Goal: Information Seeking & Learning: Learn about a topic

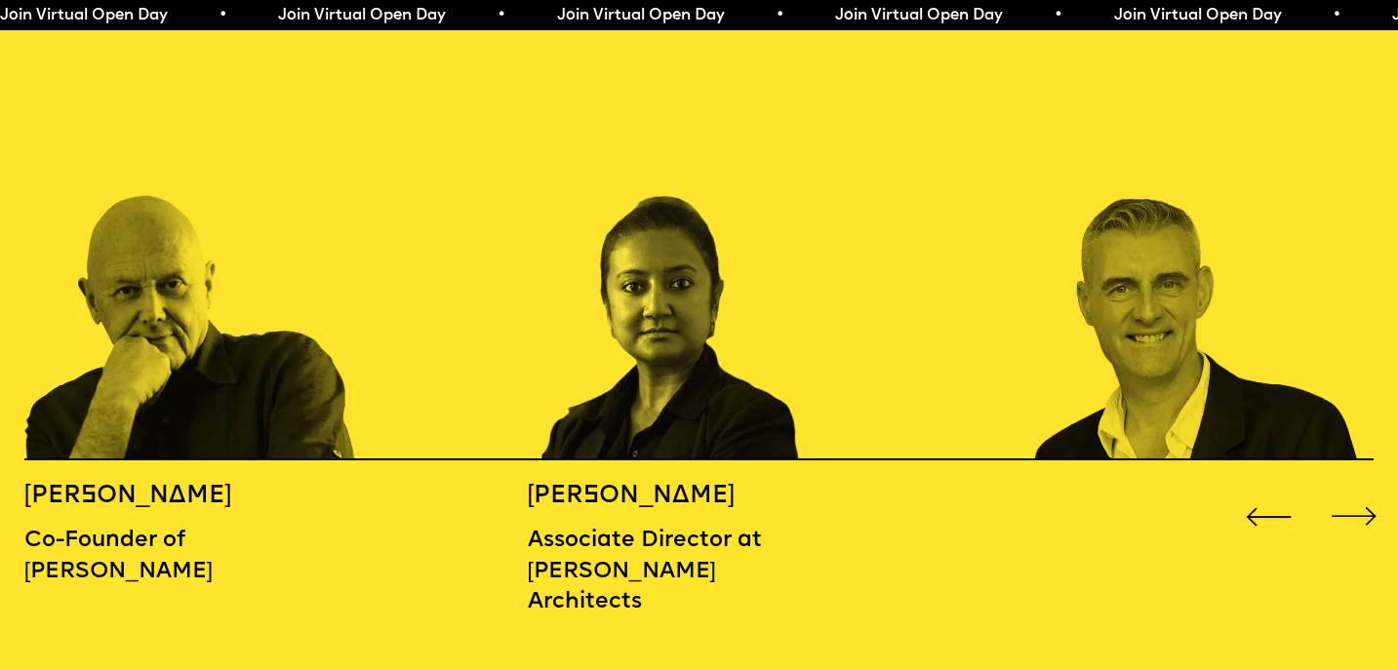
scroll to position [2139, 0]
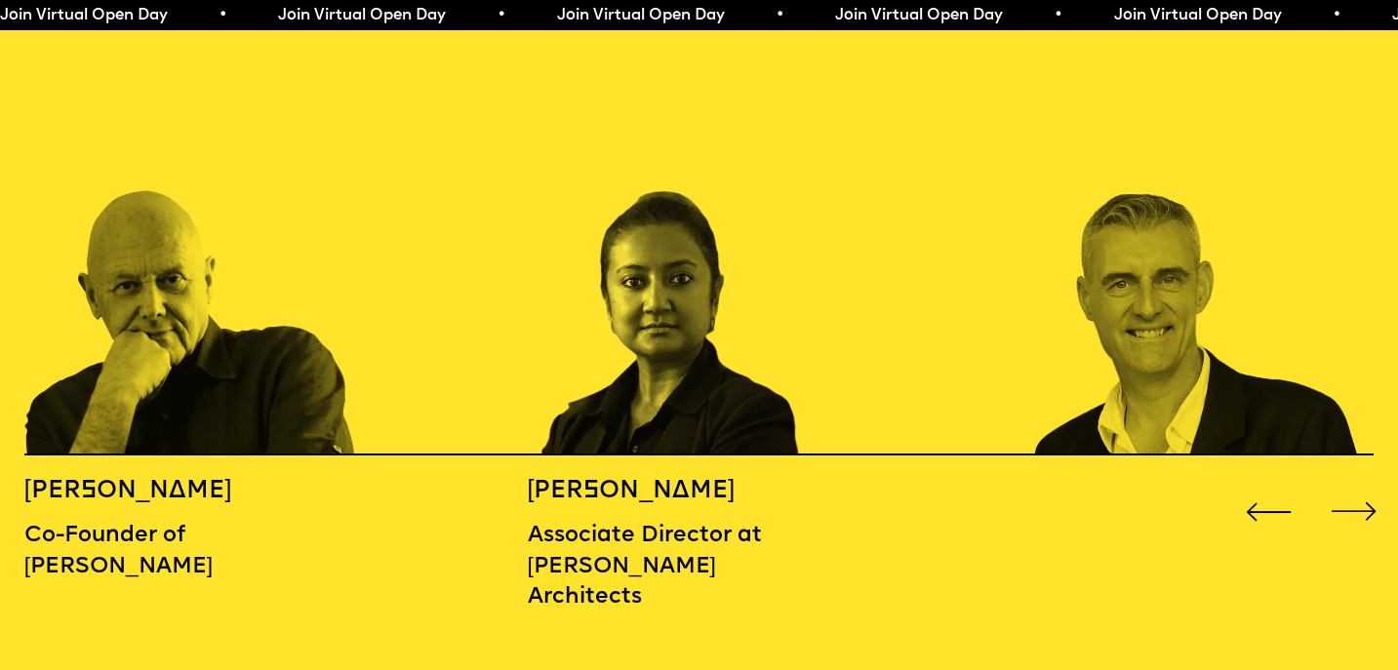
click at [1351, 484] on div "Next slide" at bounding box center [1354, 512] width 56 height 56
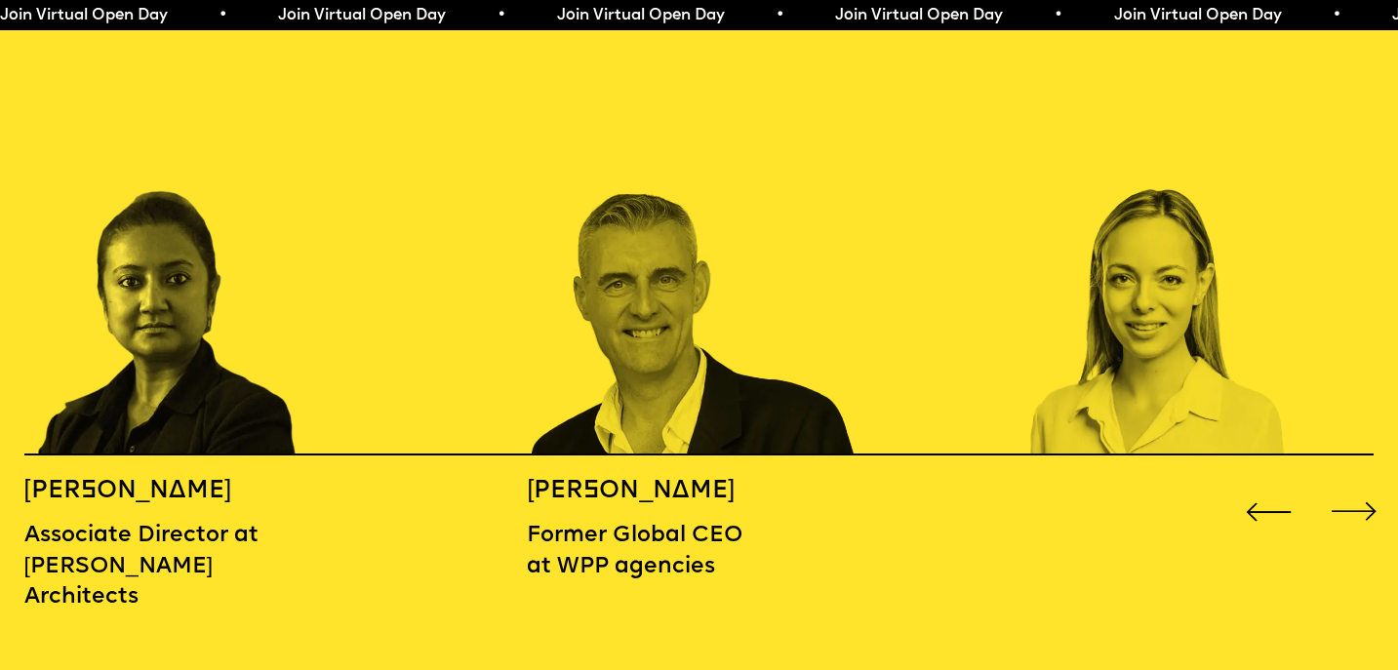
click at [1351, 484] on div "Next slide" at bounding box center [1354, 512] width 56 height 56
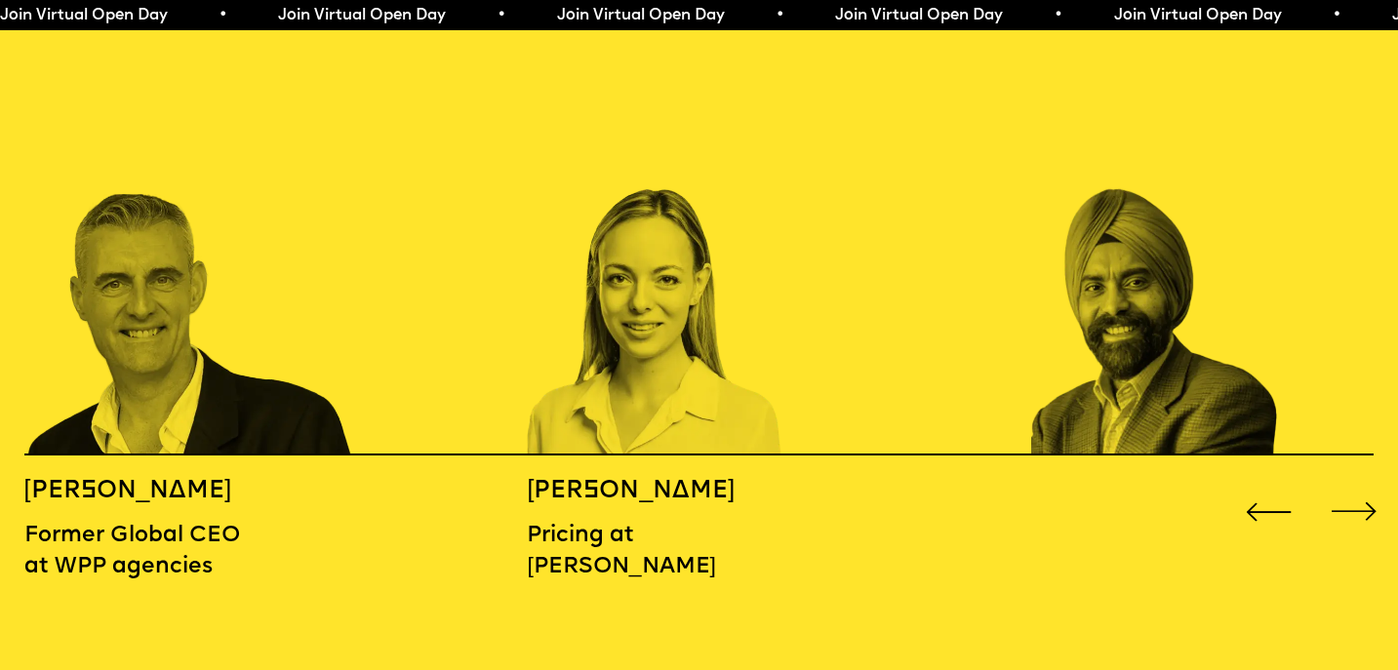
click at [1351, 484] on div "Next slide" at bounding box center [1354, 512] width 56 height 56
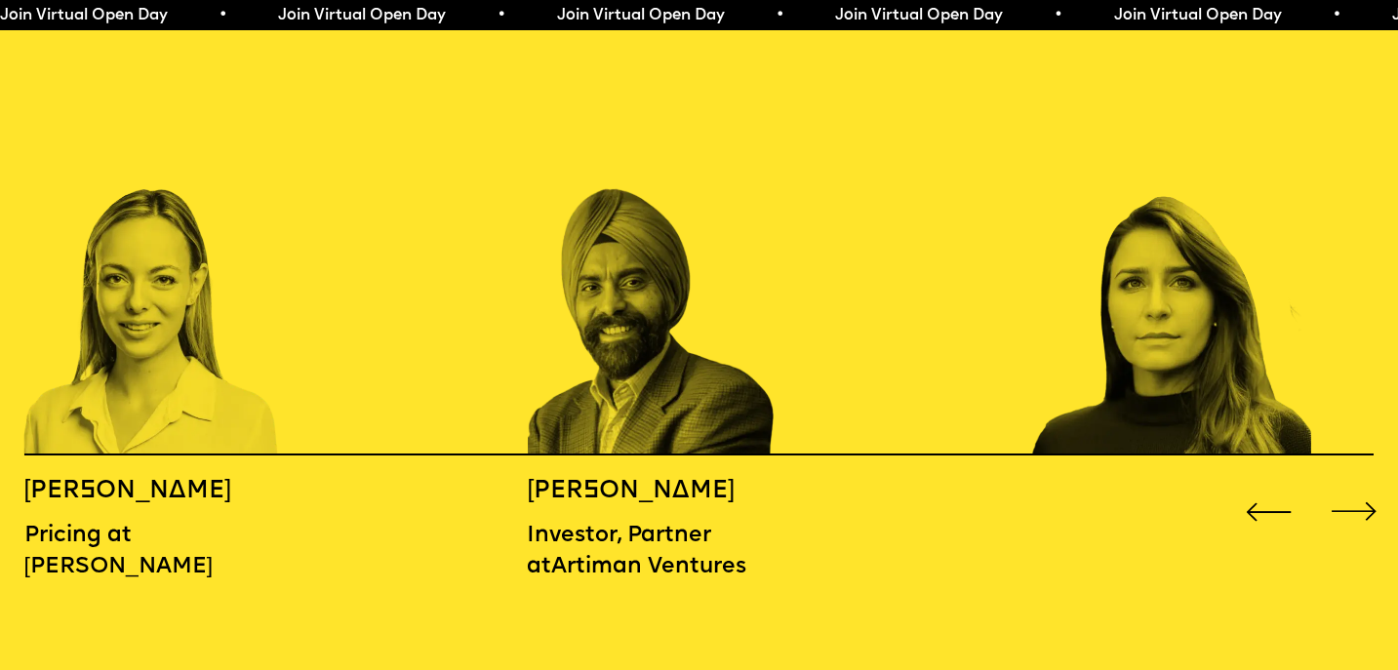
click at [1351, 484] on div "Next slide" at bounding box center [1354, 512] width 56 height 56
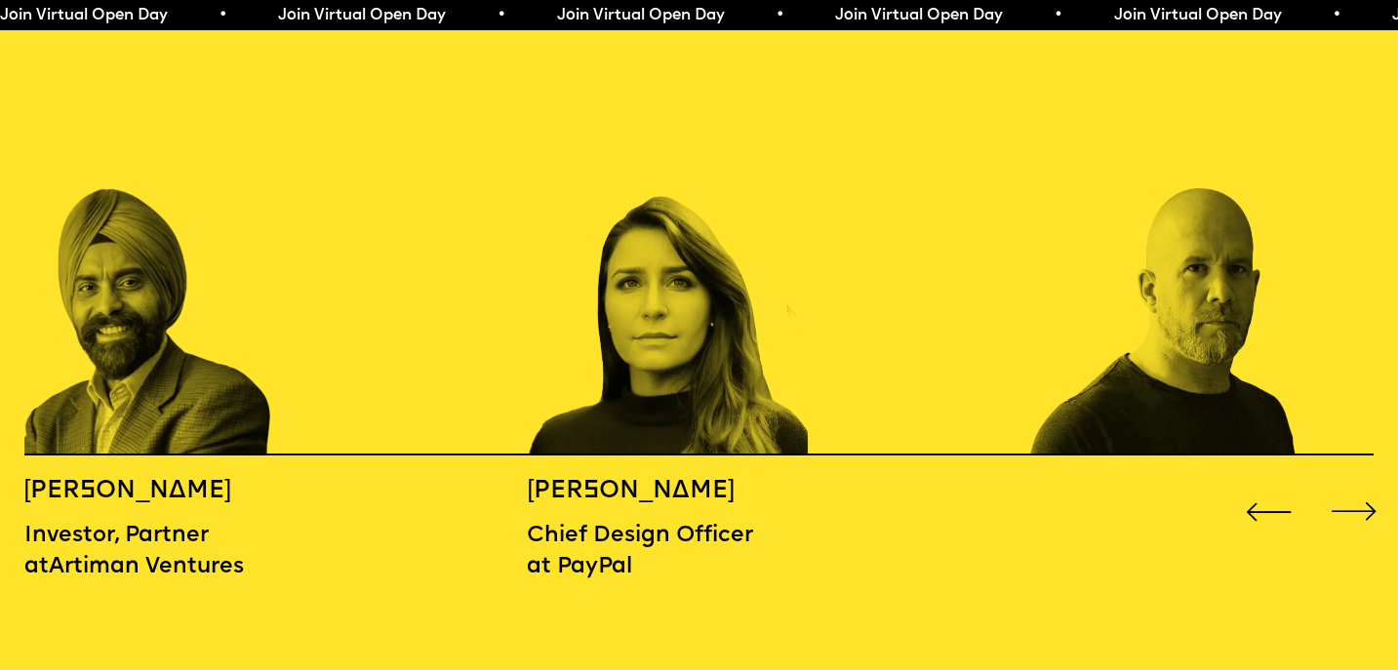
click at [1351, 484] on div "Next slide" at bounding box center [1354, 512] width 56 height 56
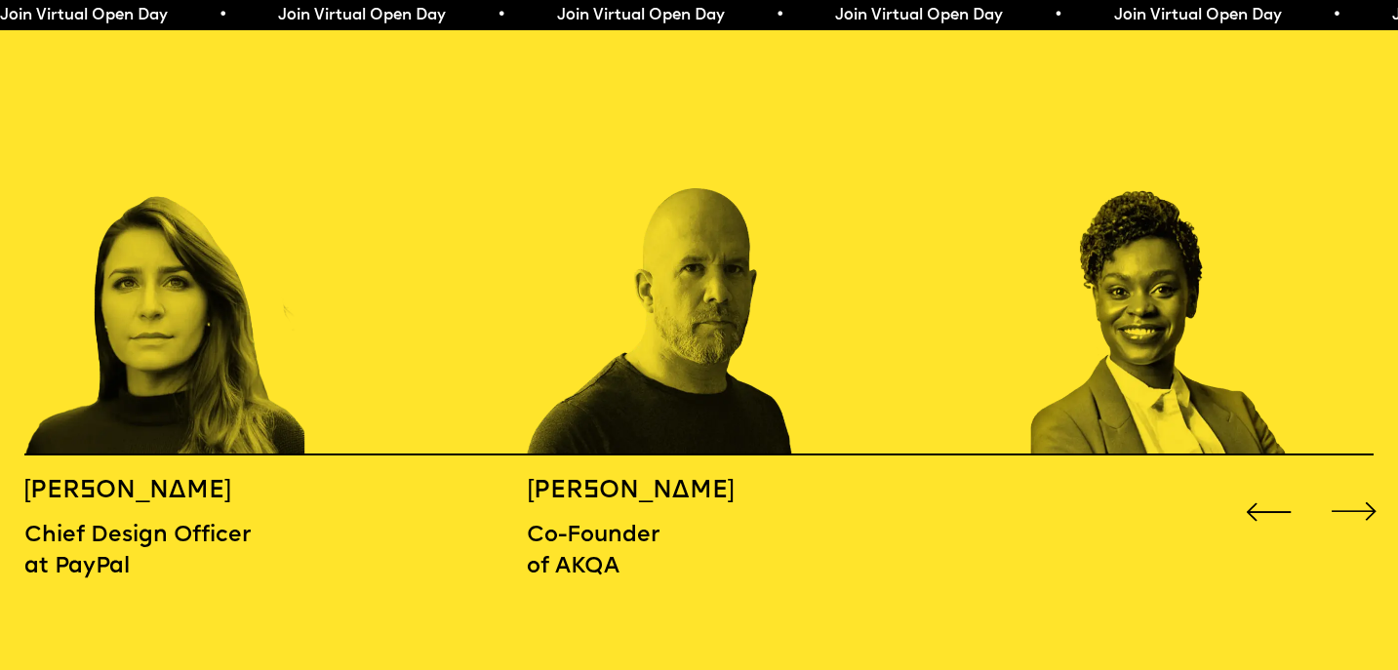
click at [1351, 484] on div "Next slide" at bounding box center [1354, 512] width 56 height 56
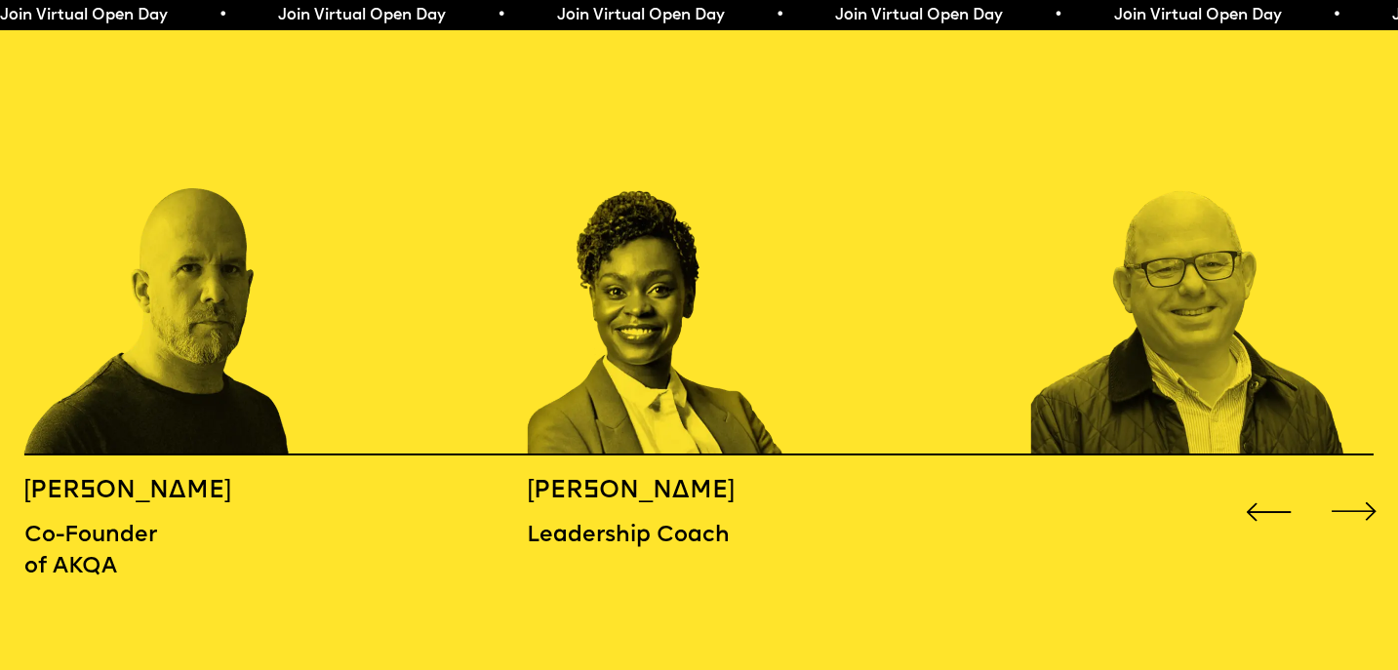
click at [1351, 484] on div "Next slide" at bounding box center [1354, 512] width 56 height 56
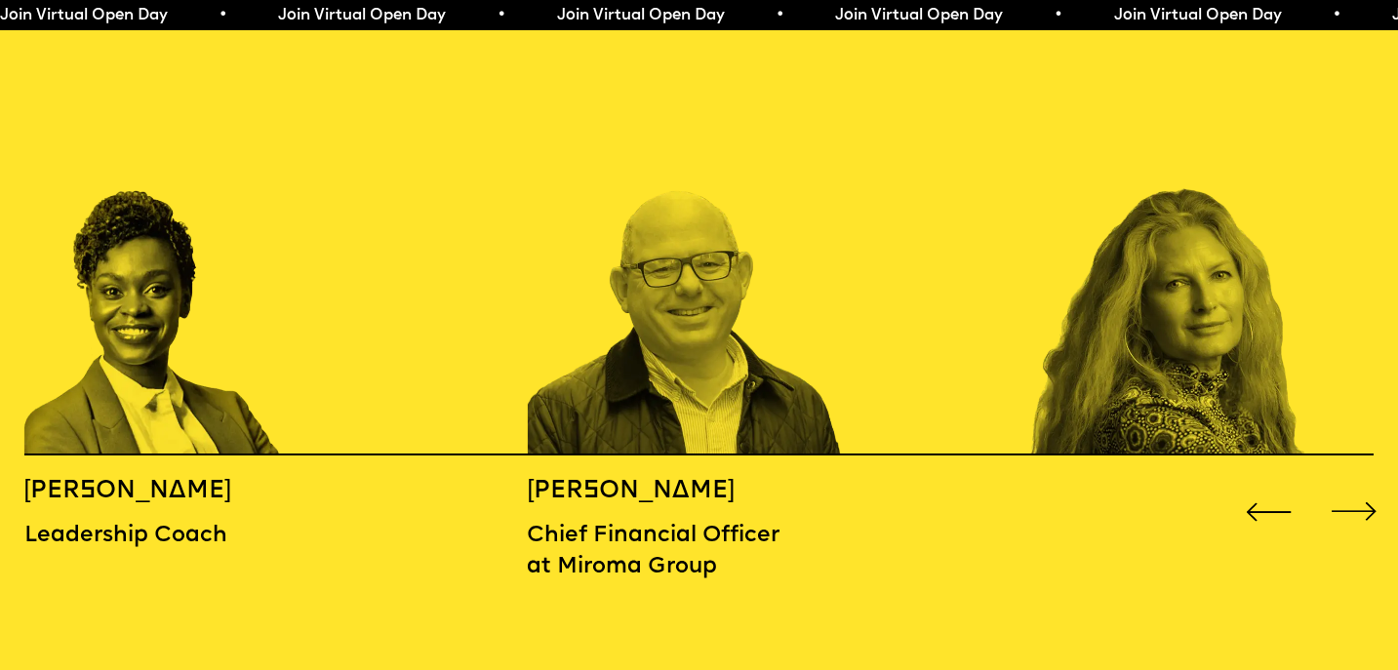
click at [1351, 484] on div "Next slide" at bounding box center [1354, 512] width 56 height 56
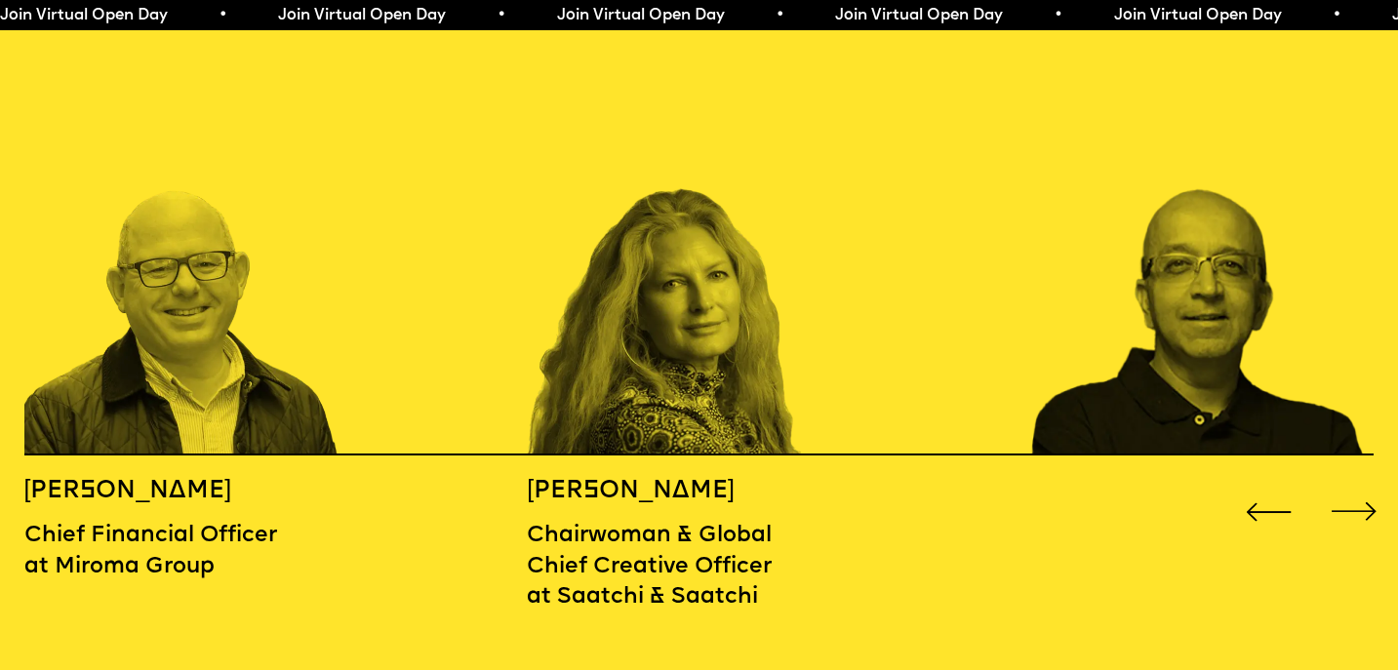
click at [1351, 484] on div "Next slide" at bounding box center [1354, 512] width 56 height 56
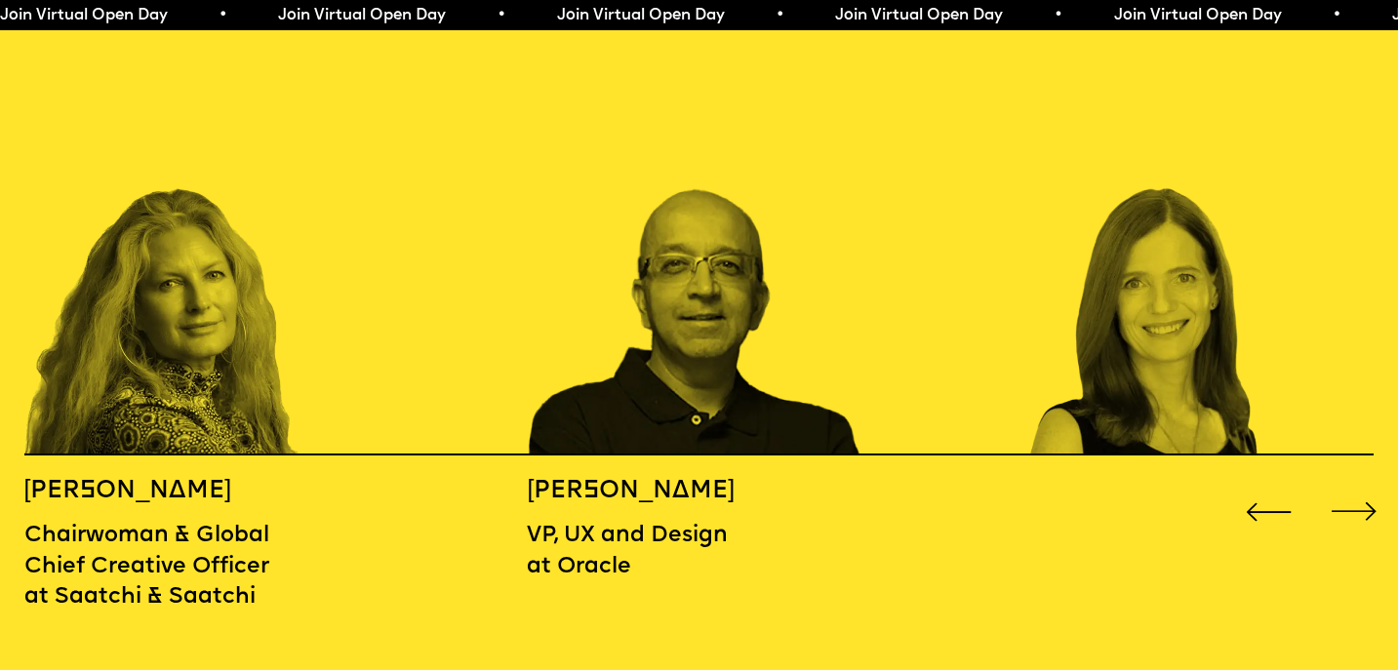
click at [1351, 484] on div "Next slide" at bounding box center [1354, 512] width 56 height 56
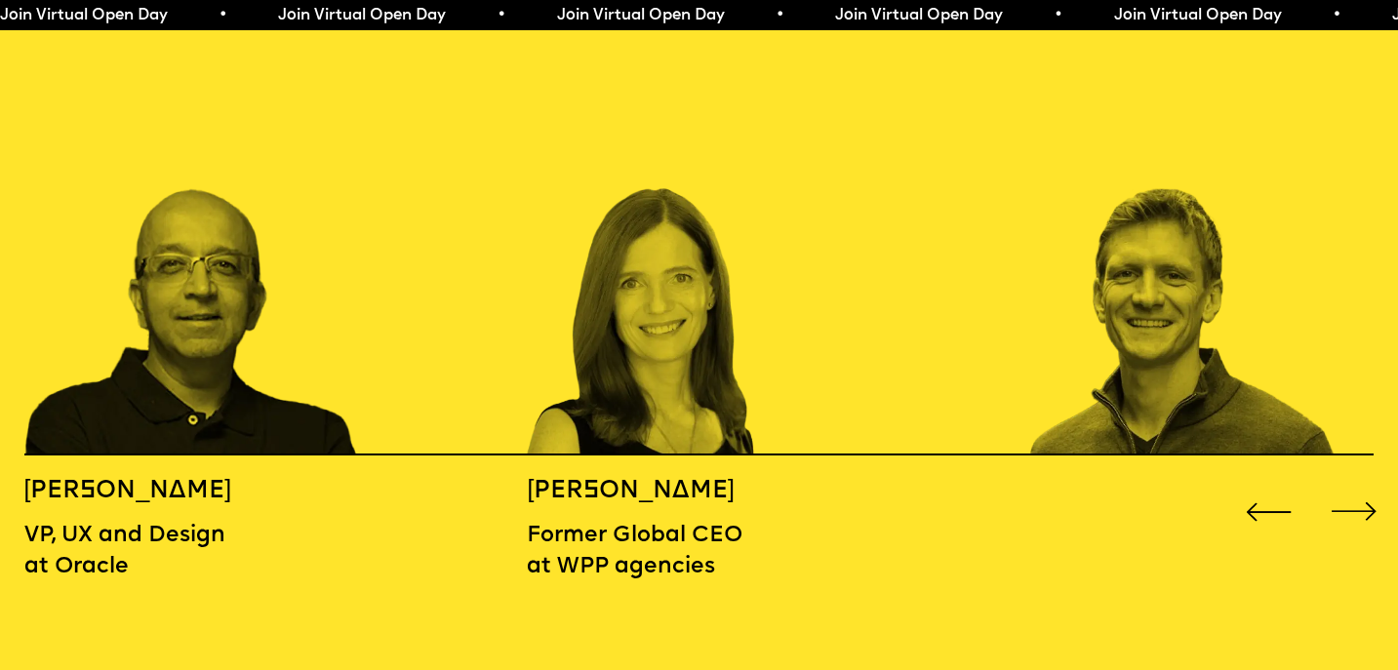
click at [1346, 484] on div "Next slide" at bounding box center [1354, 512] width 56 height 56
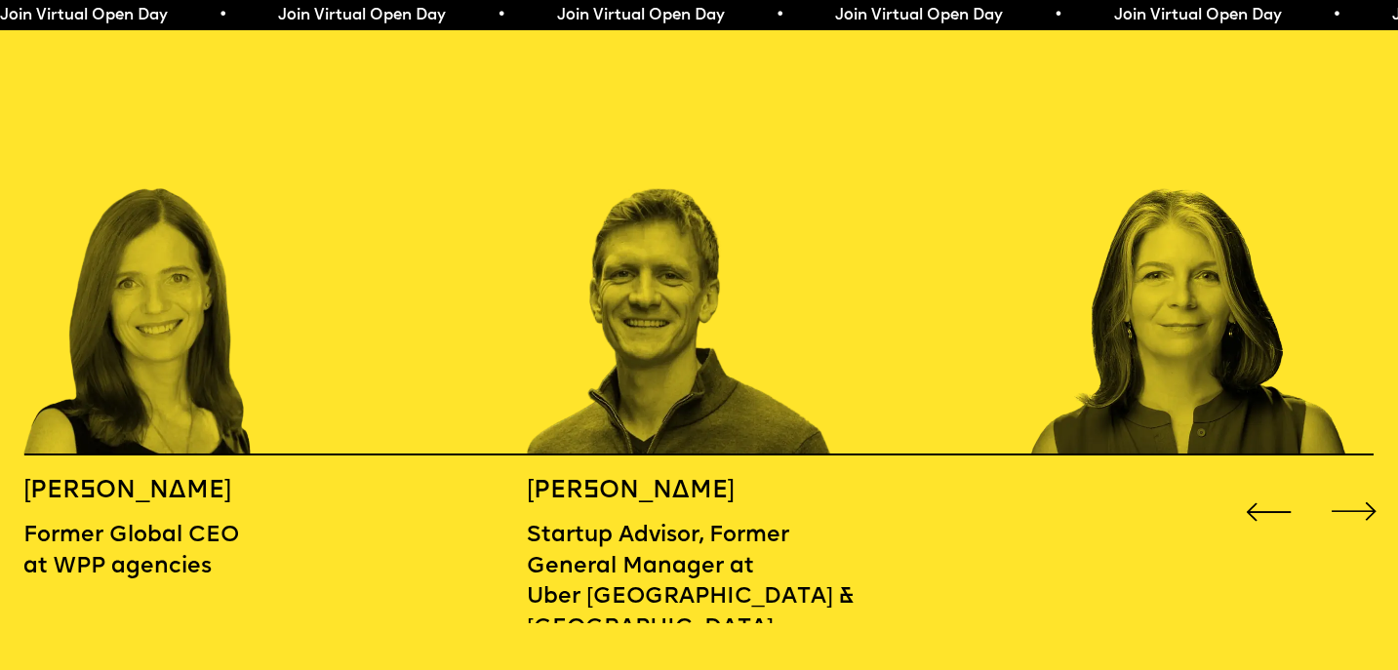
click at [1346, 484] on div "Next slide" at bounding box center [1354, 512] width 56 height 56
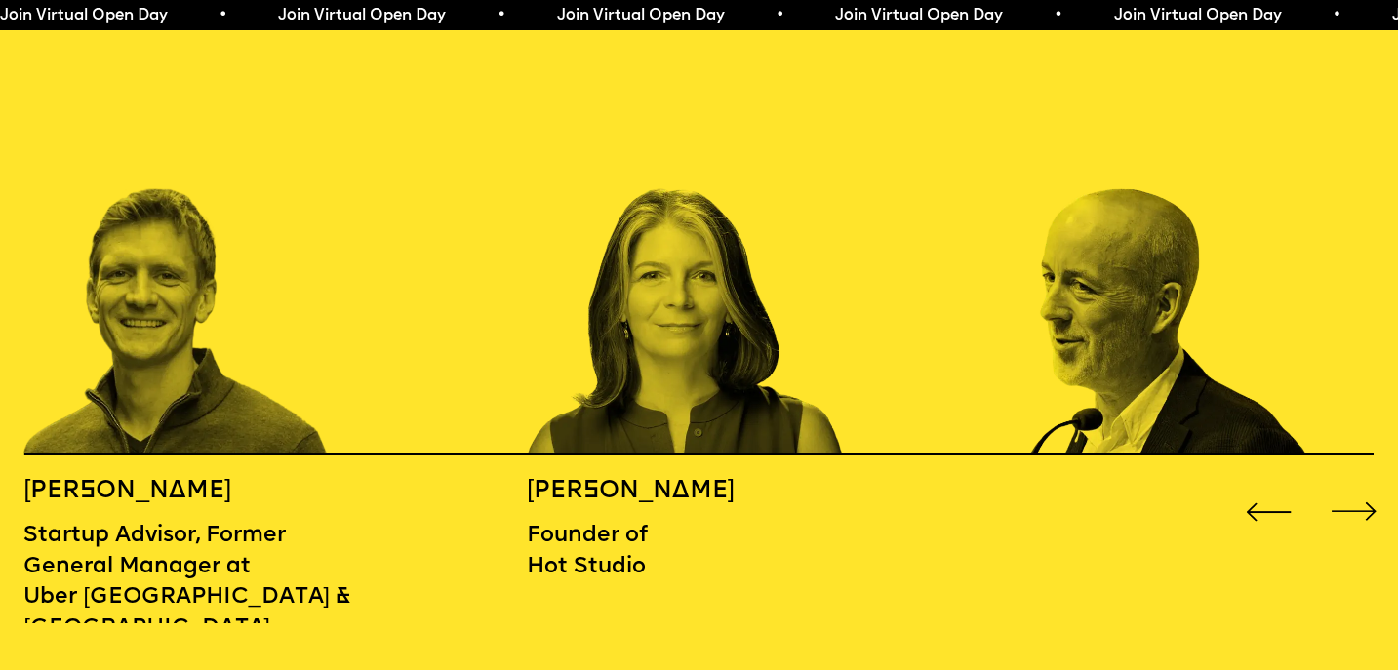
click at [1346, 484] on div "Next slide" at bounding box center [1354, 512] width 56 height 56
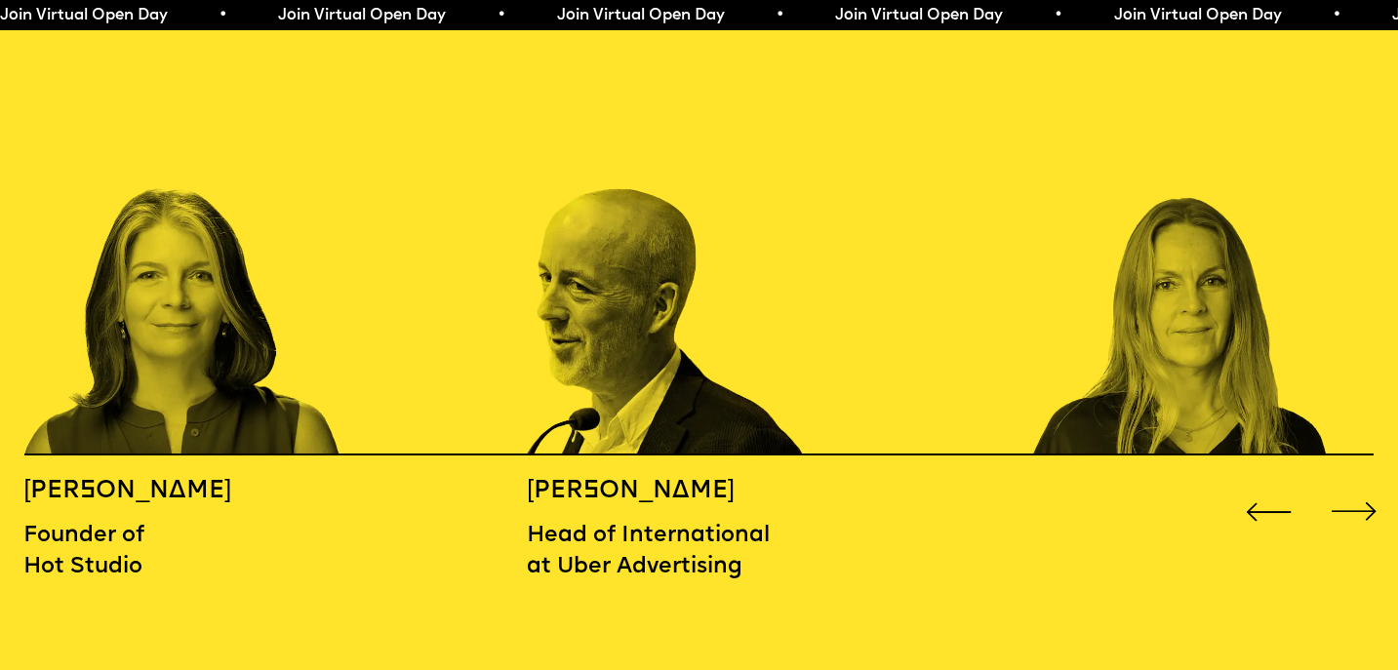
click at [1346, 484] on div "Next slide" at bounding box center [1354, 512] width 56 height 56
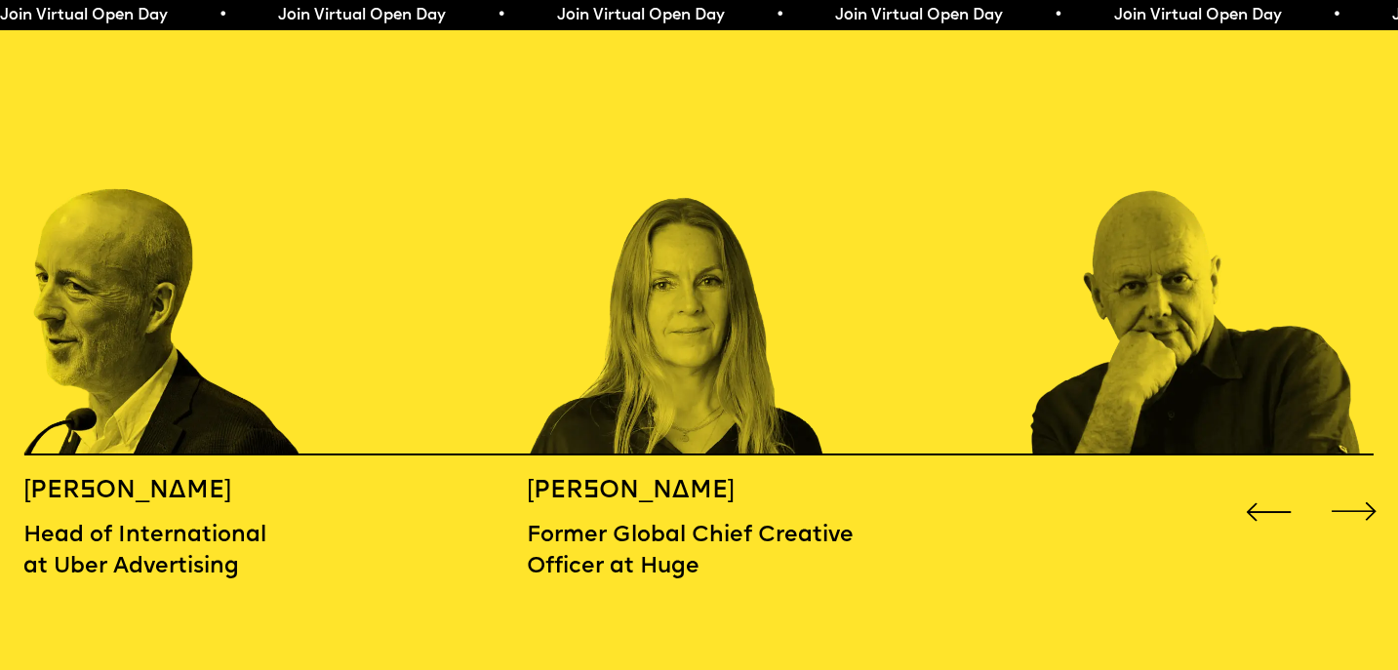
click at [1346, 484] on div "Next slide" at bounding box center [1354, 512] width 56 height 56
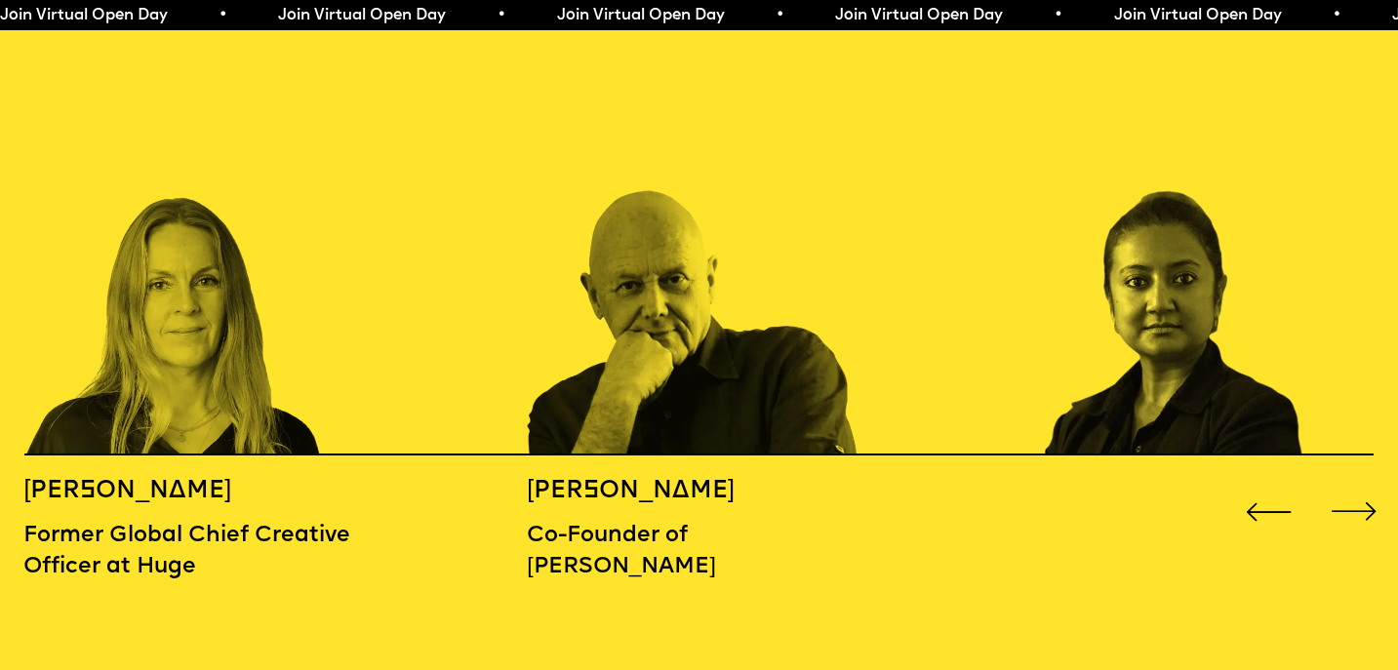
click at [1346, 484] on div "Next slide" at bounding box center [1354, 512] width 56 height 56
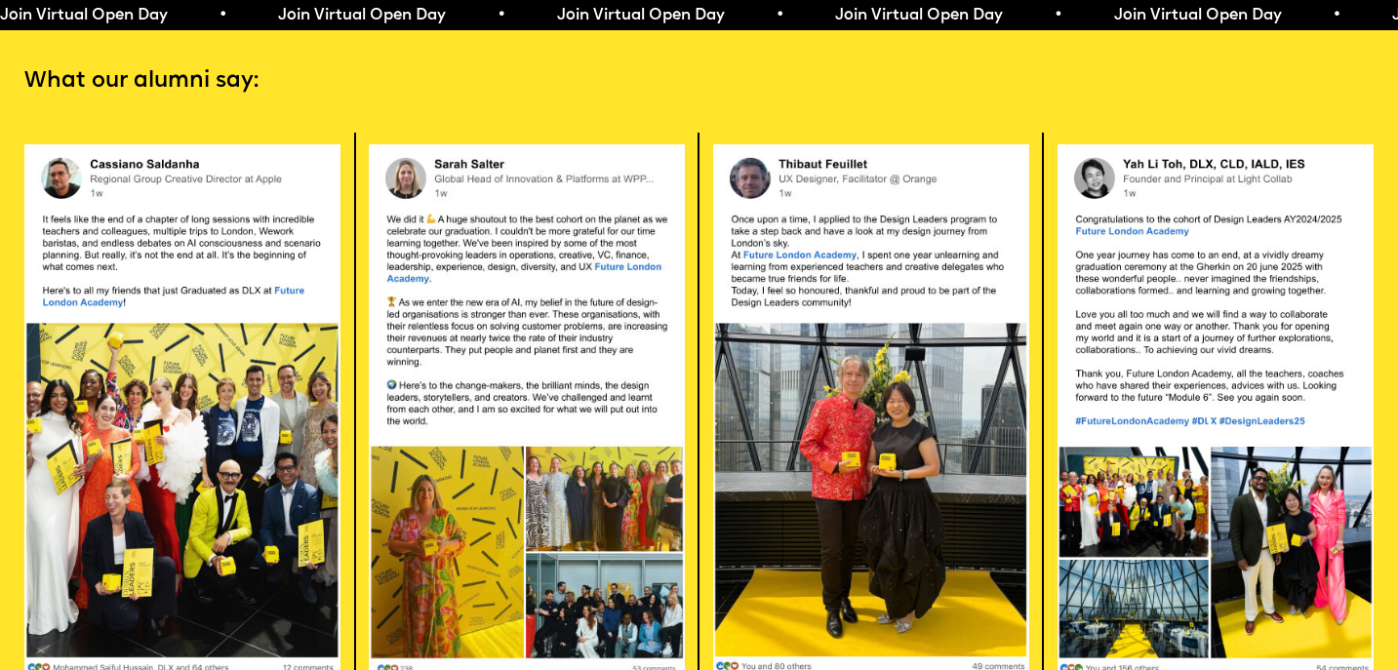
scroll to position [3912, 0]
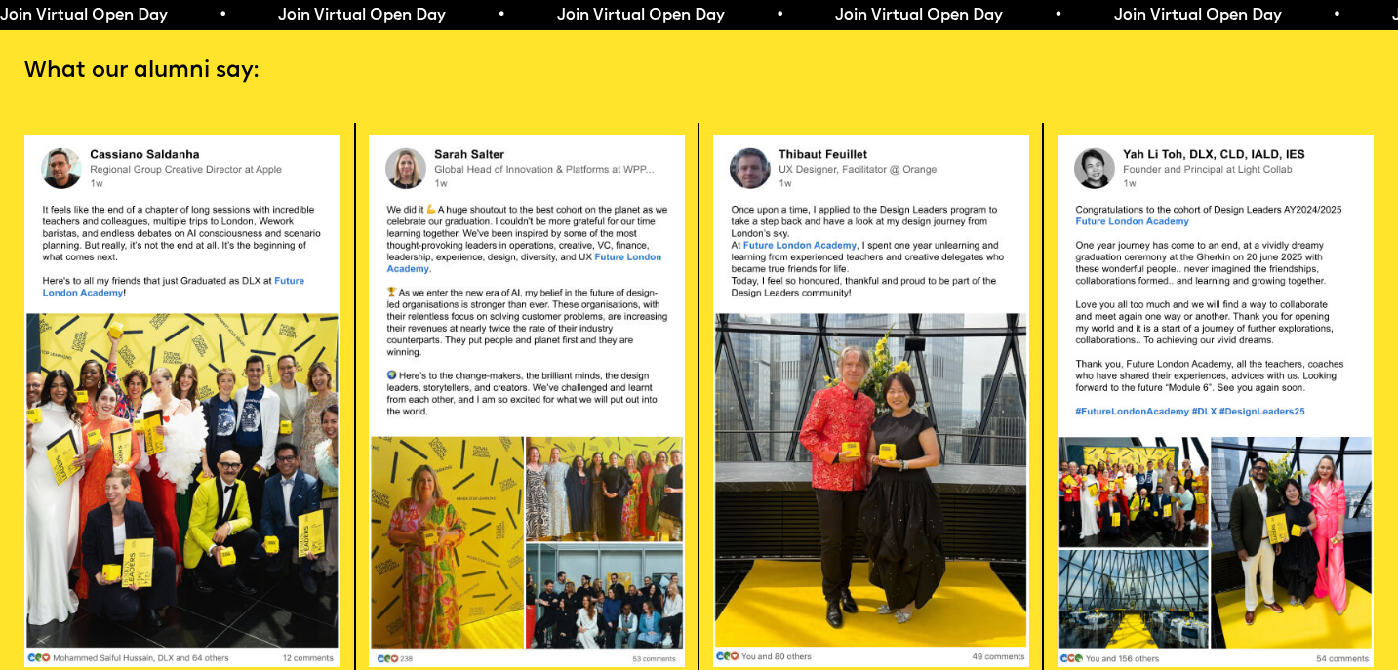
click at [238, 201] on img at bounding box center [182, 402] width 316 height 534
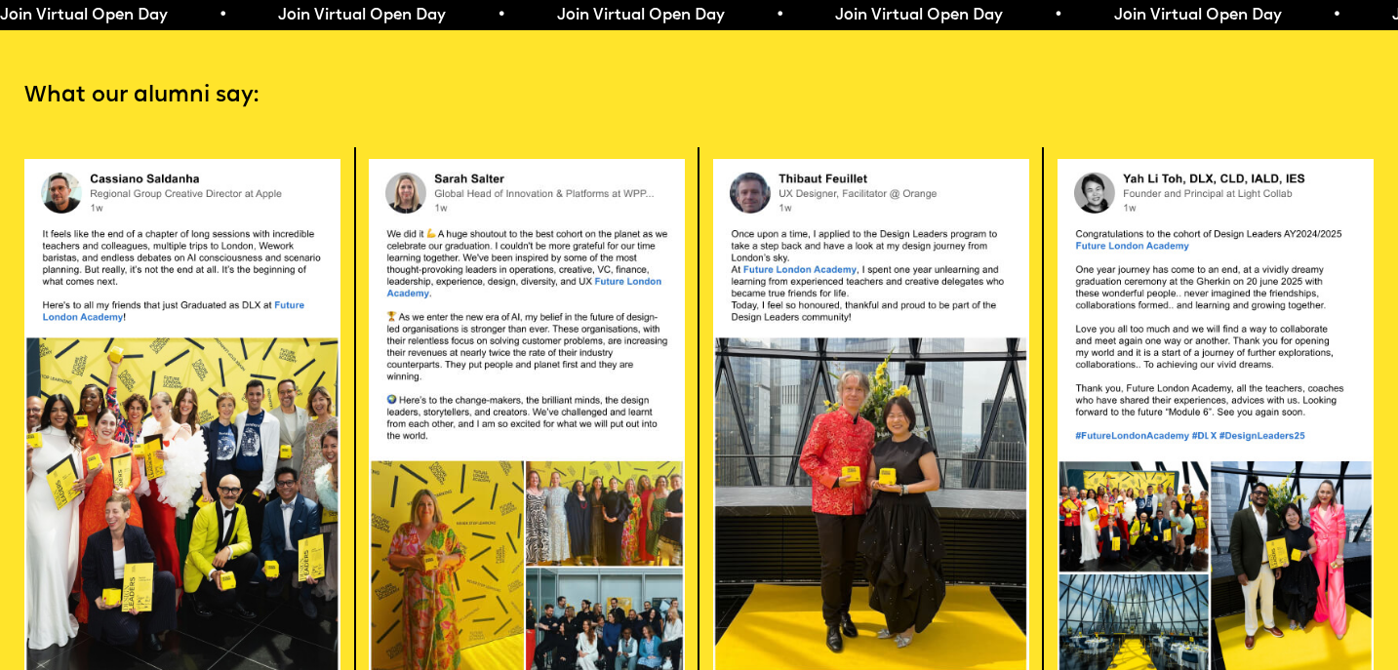
scroll to position [3880, 0]
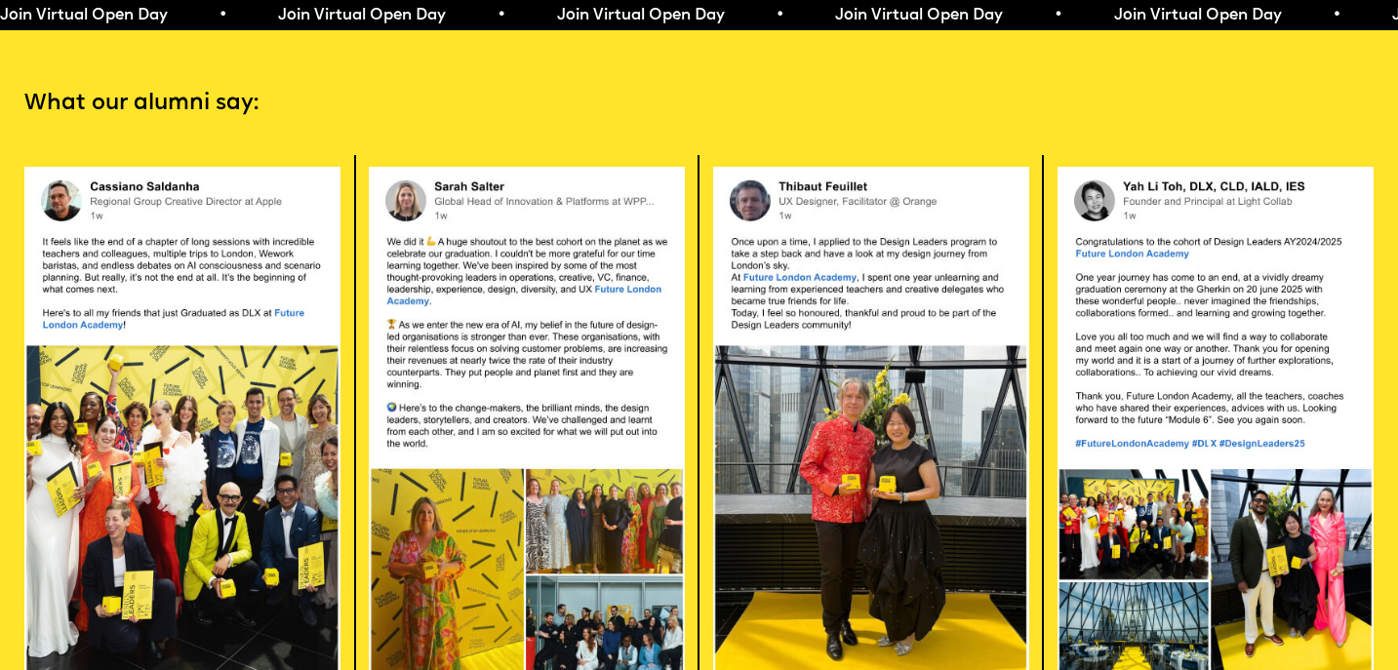
click at [228, 220] on img at bounding box center [182, 434] width 316 height 534
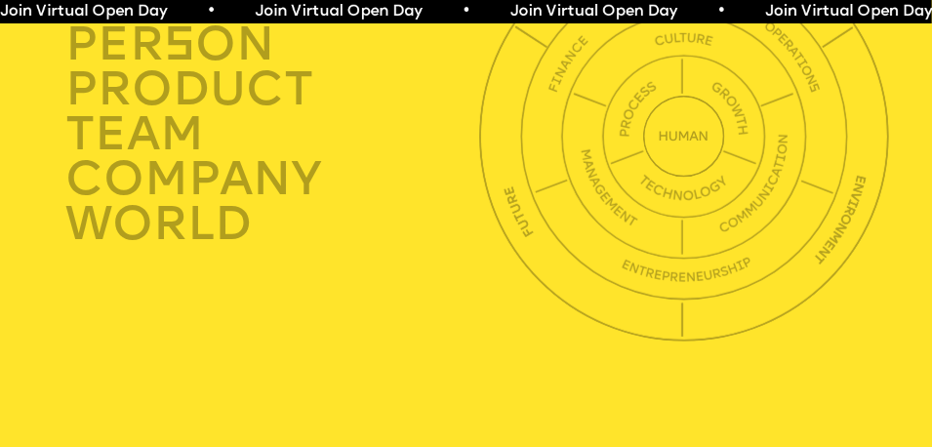
scroll to position [3612, 0]
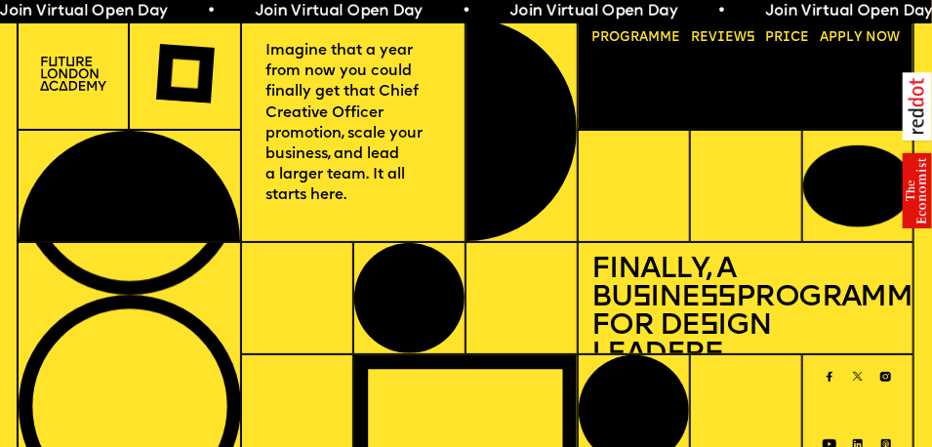
click at [615, 33] on link "Progr a mme" at bounding box center [635, 36] width 101 height 25
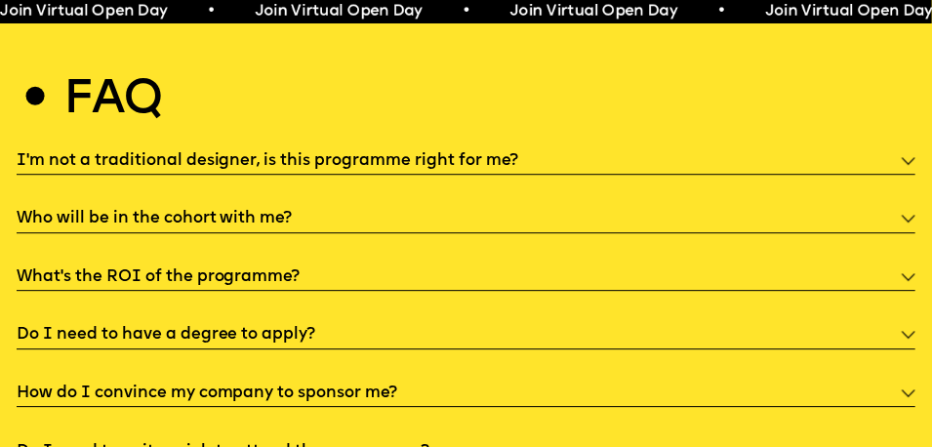
scroll to position [4844, 0]
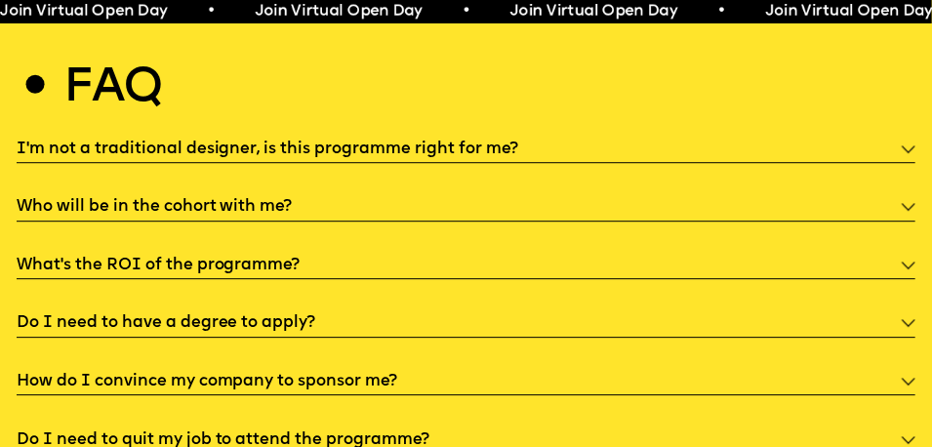
click at [439, 255] on div "What’s the ROI of the programme?" at bounding box center [467, 264] width 900 height 30
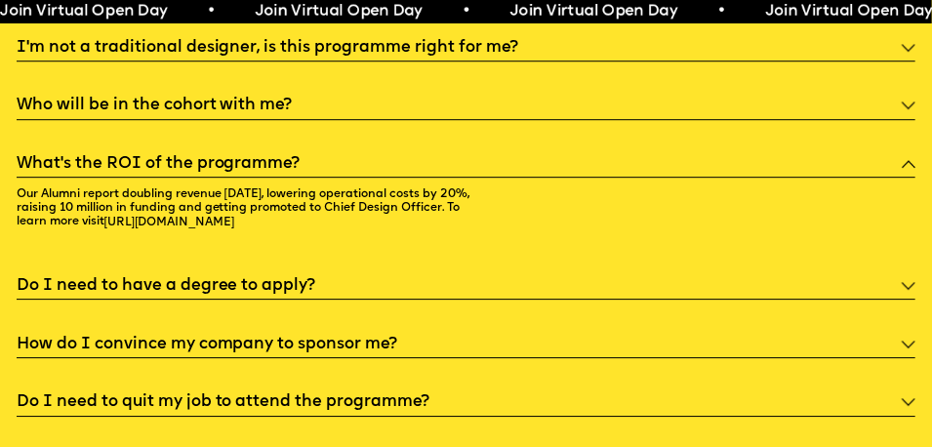
scroll to position [4946, 0]
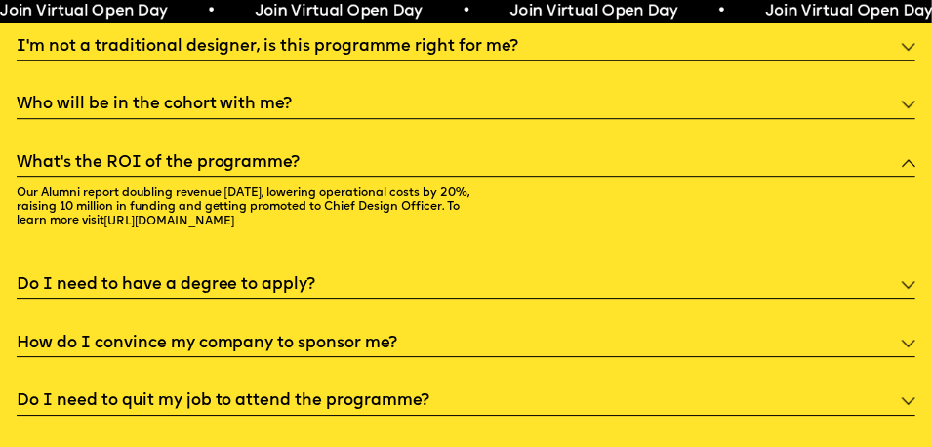
click at [428, 279] on div "Do I need to have a degree to apply?" at bounding box center [467, 284] width 900 height 30
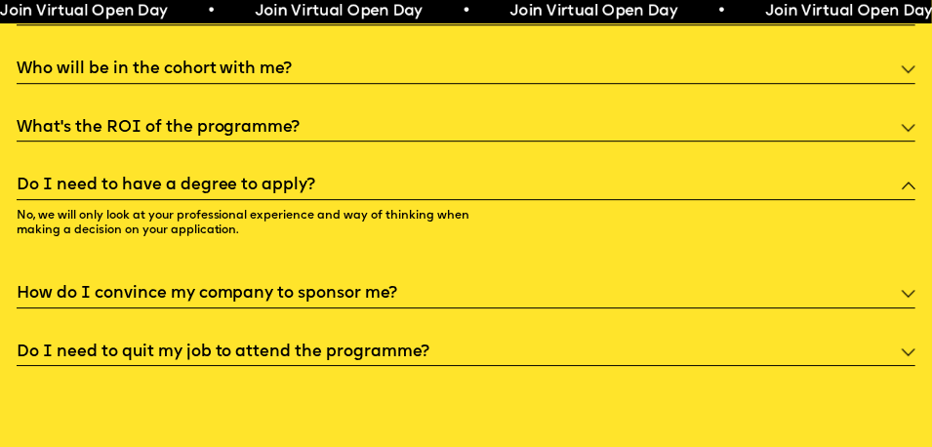
scroll to position [4983, 0]
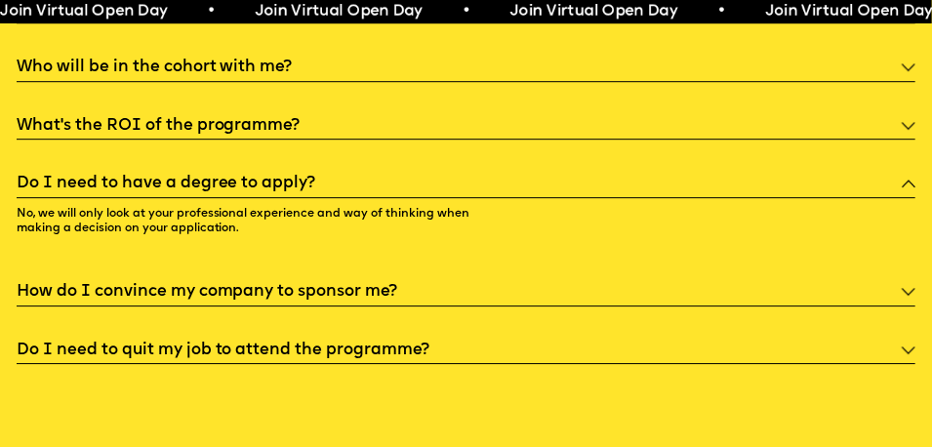
click at [391, 282] on h5 "How do I convince my company to sponsor me?" at bounding box center [208, 292] width 382 height 20
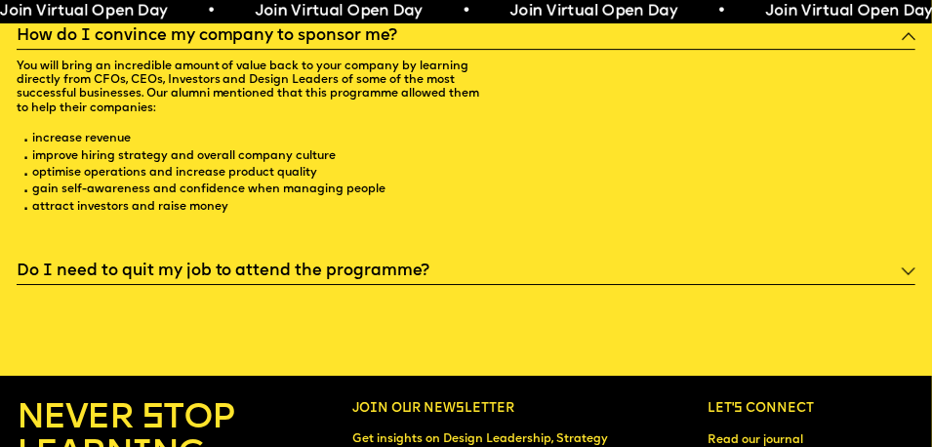
scroll to position [5190, 0]
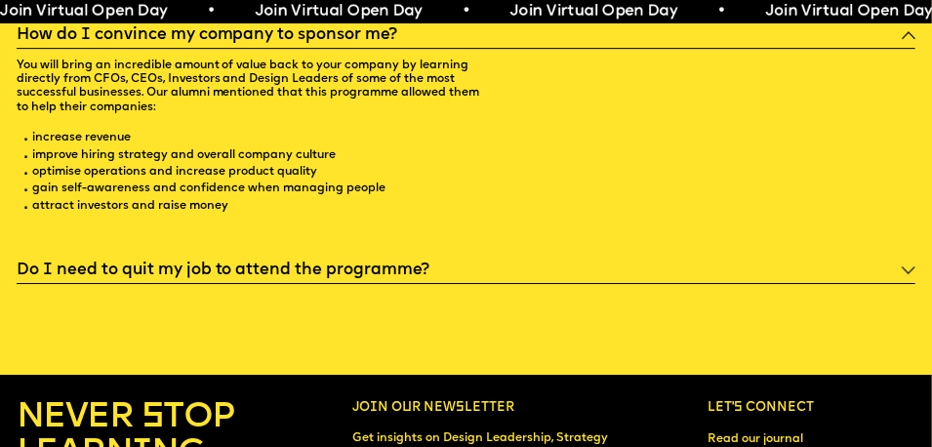
click at [383, 264] on h5 "Do I need to quit my job to attend the programme?" at bounding box center [224, 271] width 414 height 20
